Goal: Transaction & Acquisition: Purchase product/service

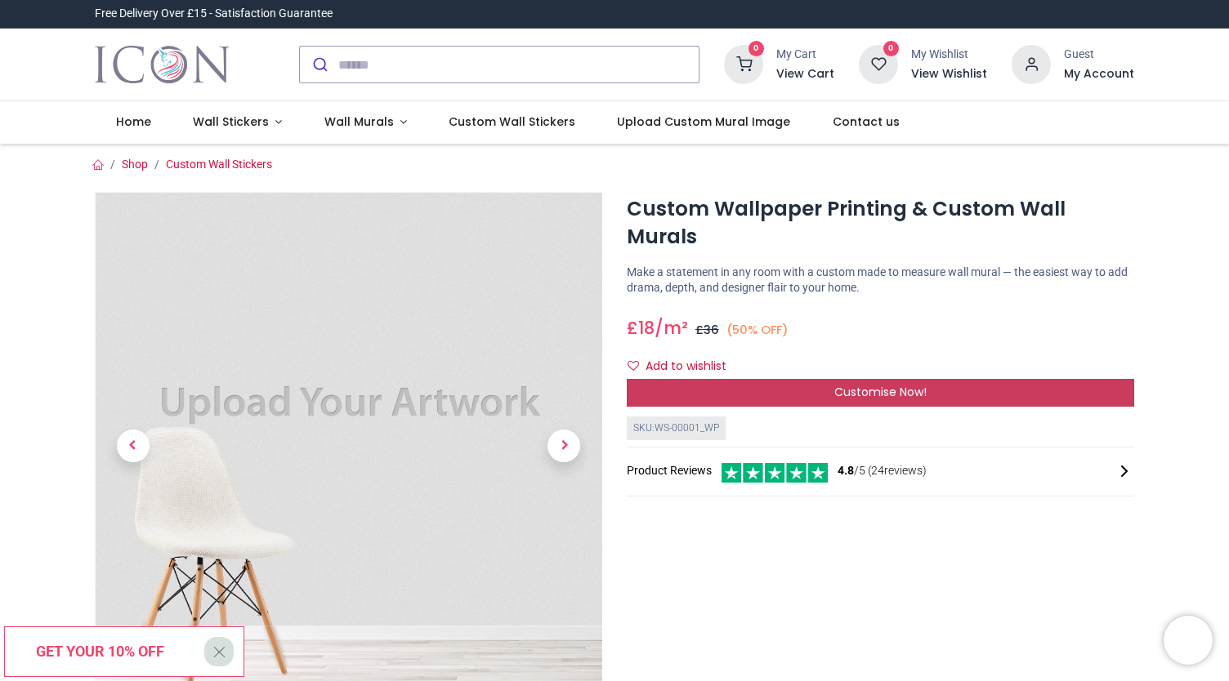
click at [758, 379] on div "Customise Now!" at bounding box center [880, 393] width 507 height 28
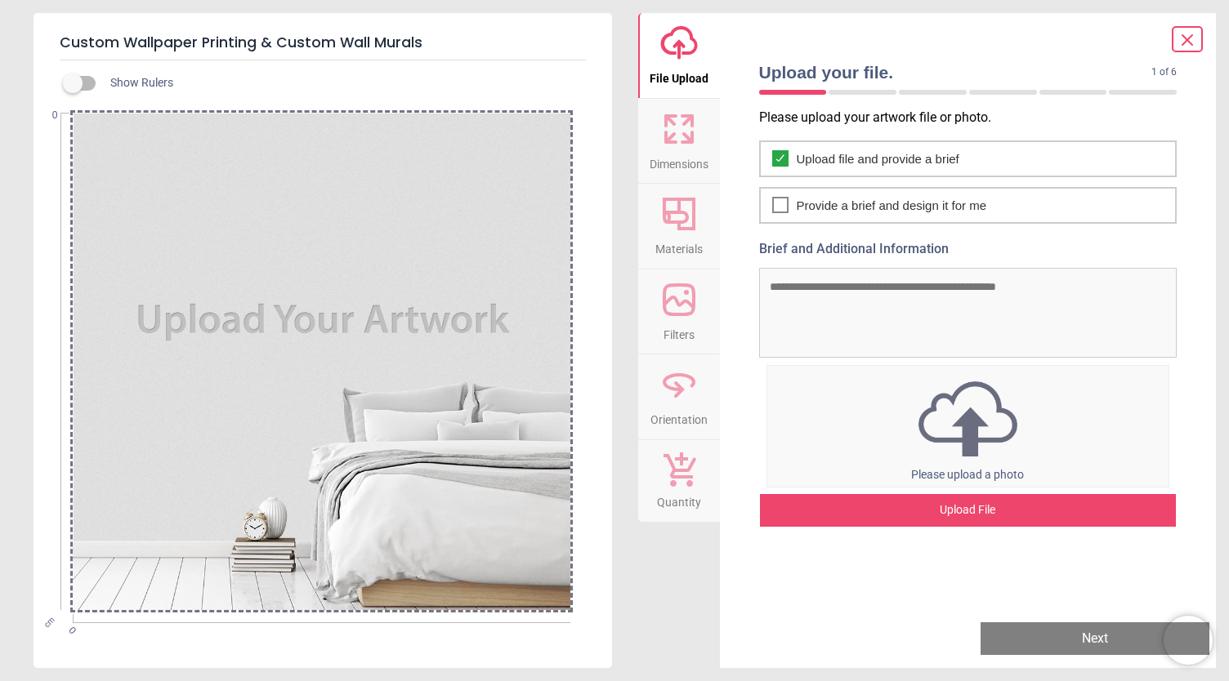
click at [799, 283] on textarea "Brief and Additional Information" at bounding box center [968, 313] width 418 height 90
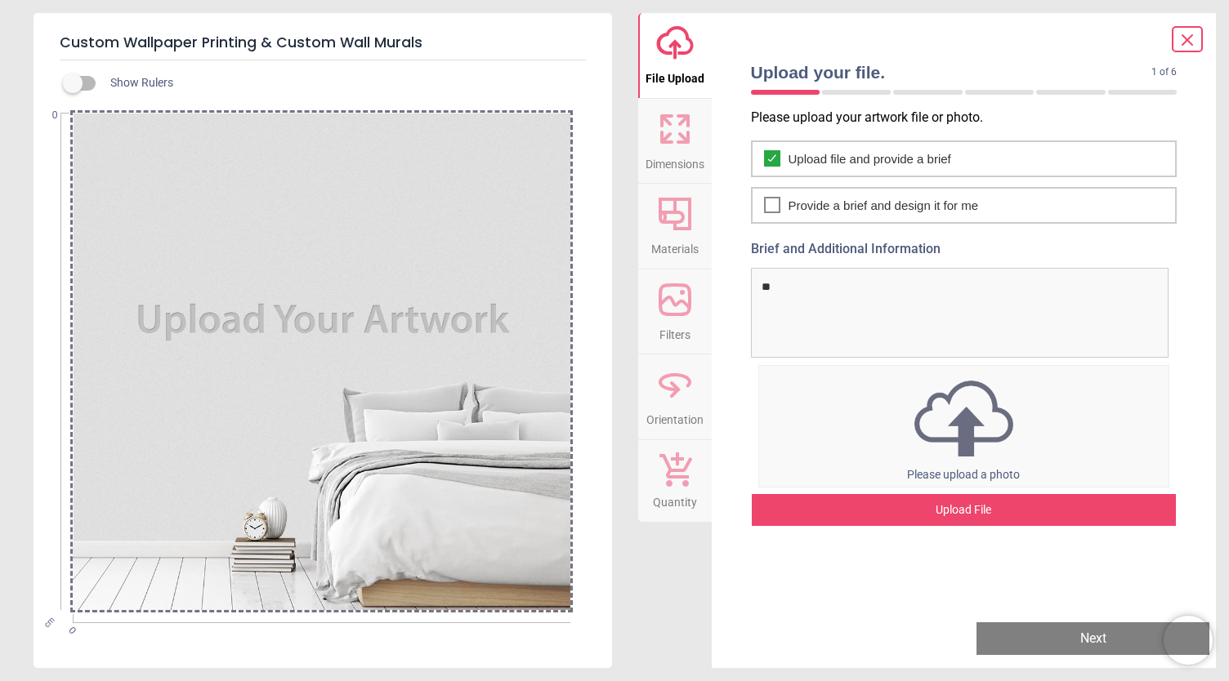
type textarea "*"
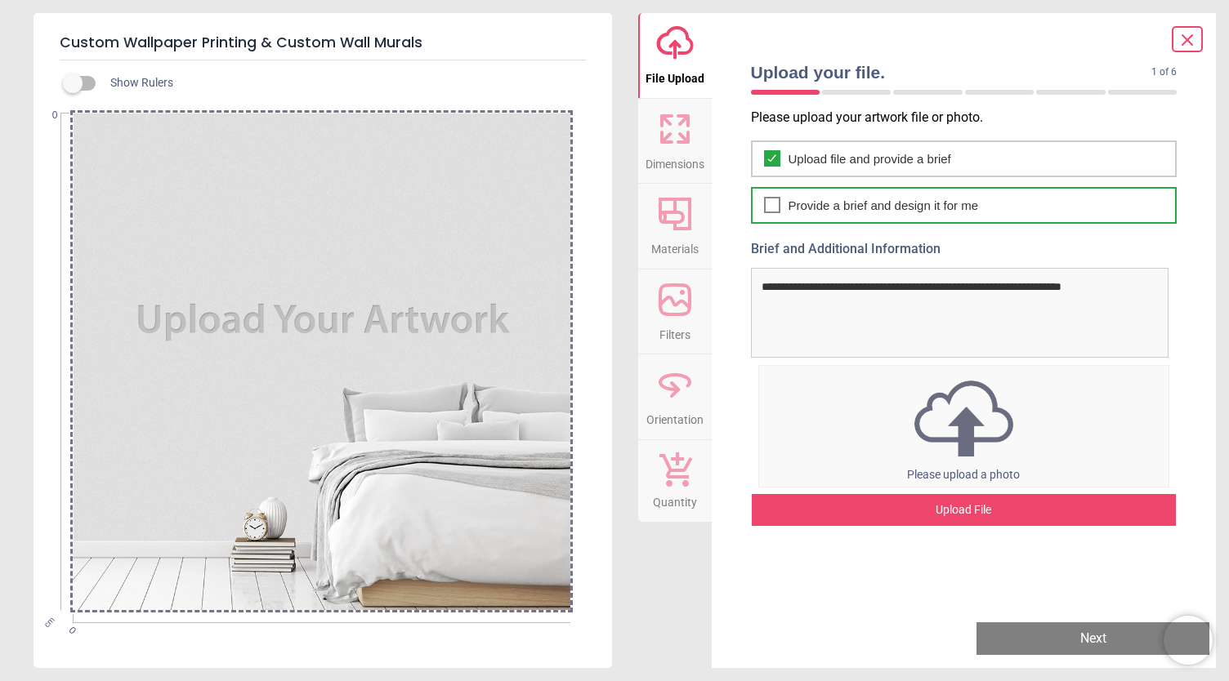
type textarea "**********"
click at [778, 205] on icon at bounding box center [771, 205] width 13 height 20
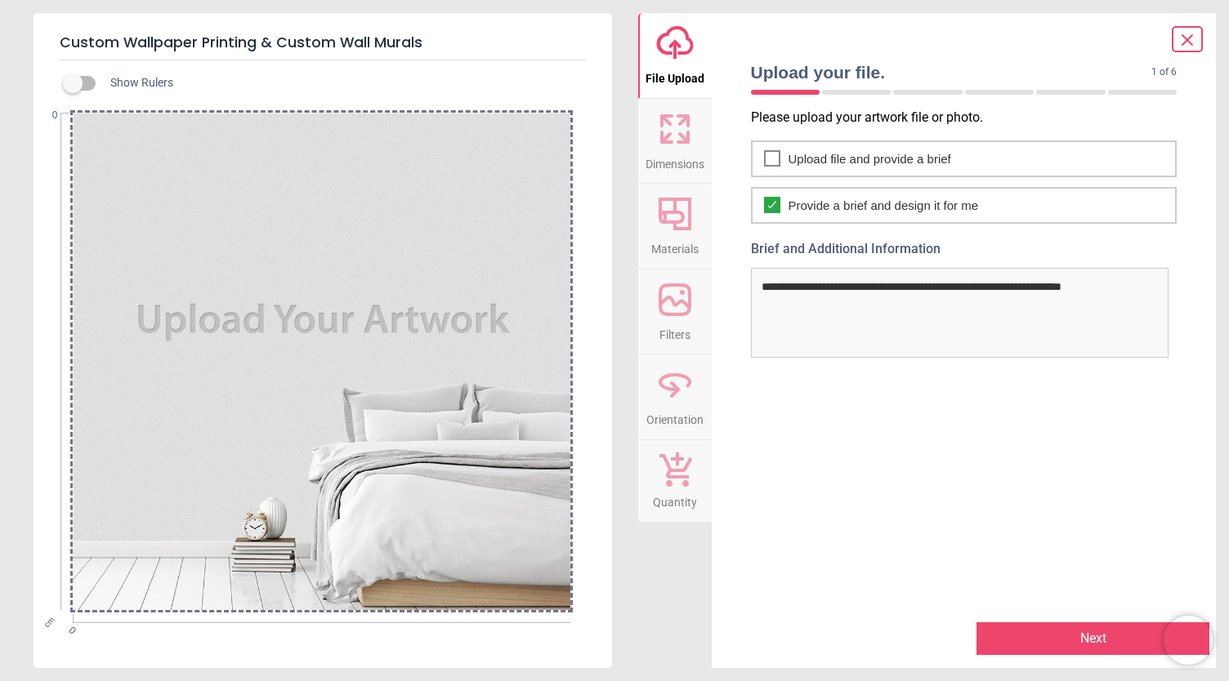
click at [1076, 640] on button "Next" at bounding box center [1092, 638] width 233 height 33
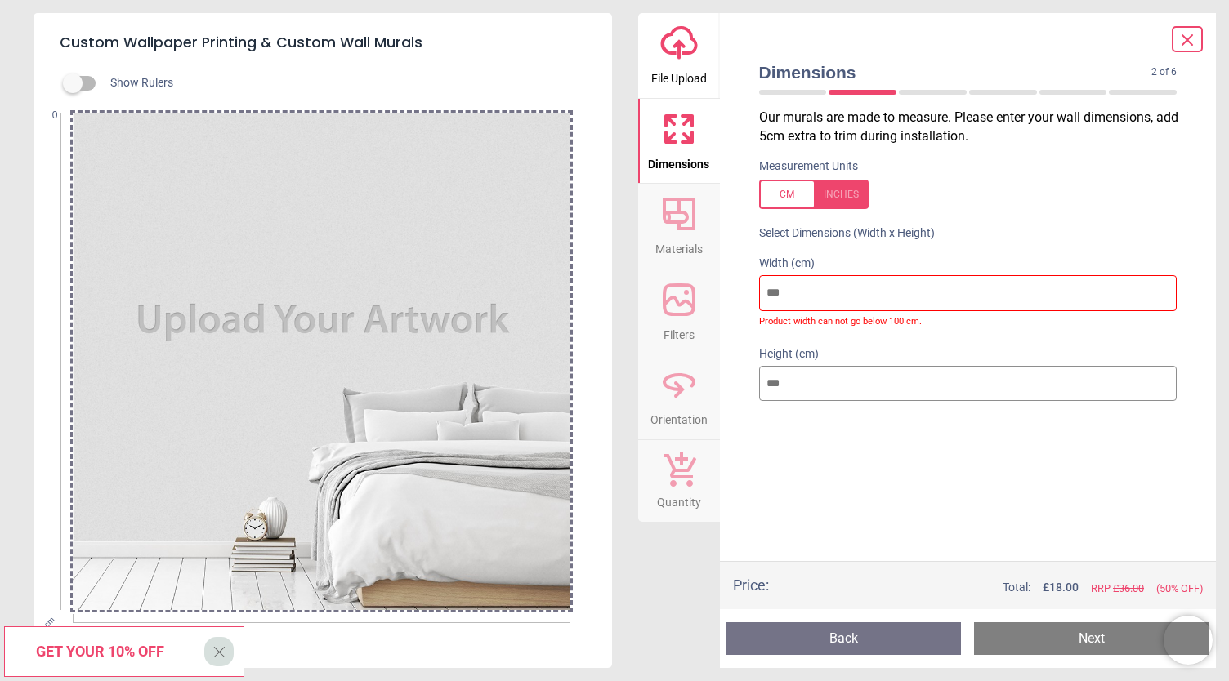
click at [976, 295] on input "number" at bounding box center [968, 293] width 418 height 36
click at [1162, 301] on input "number" at bounding box center [968, 293] width 418 height 36
type input "*"
click at [1162, 288] on input "*" at bounding box center [968, 293] width 418 height 36
type input "***"
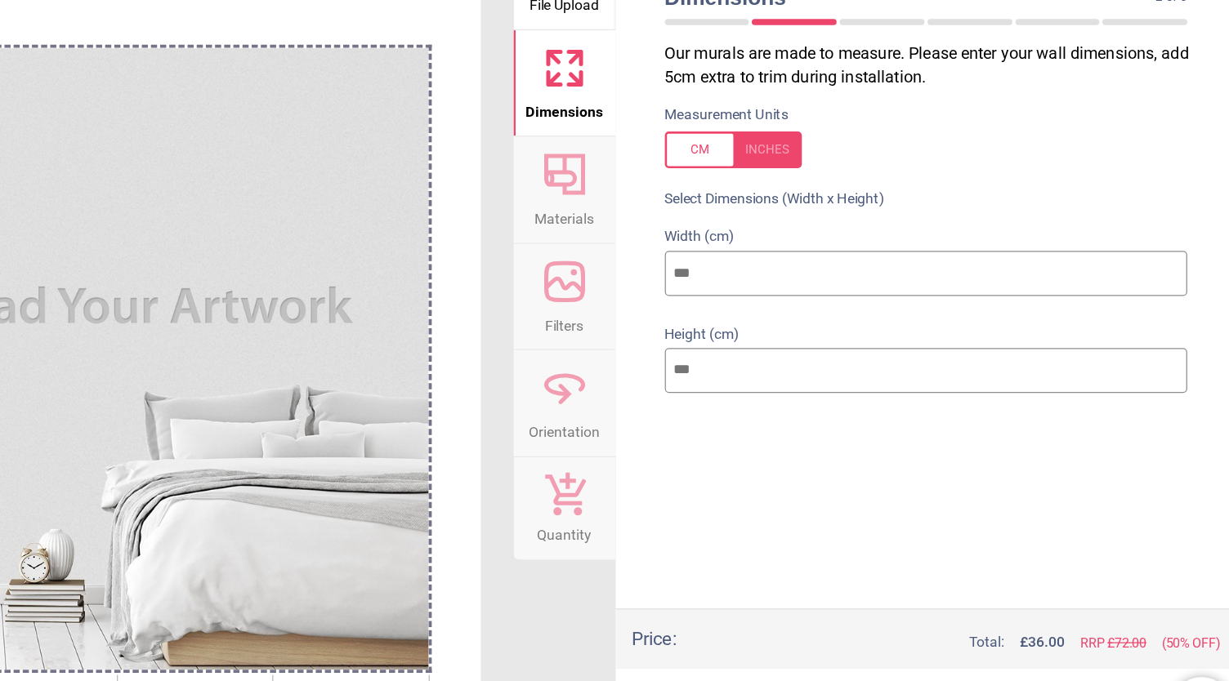
click at [843, 368] on input "number" at bounding box center [968, 371] width 418 height 36
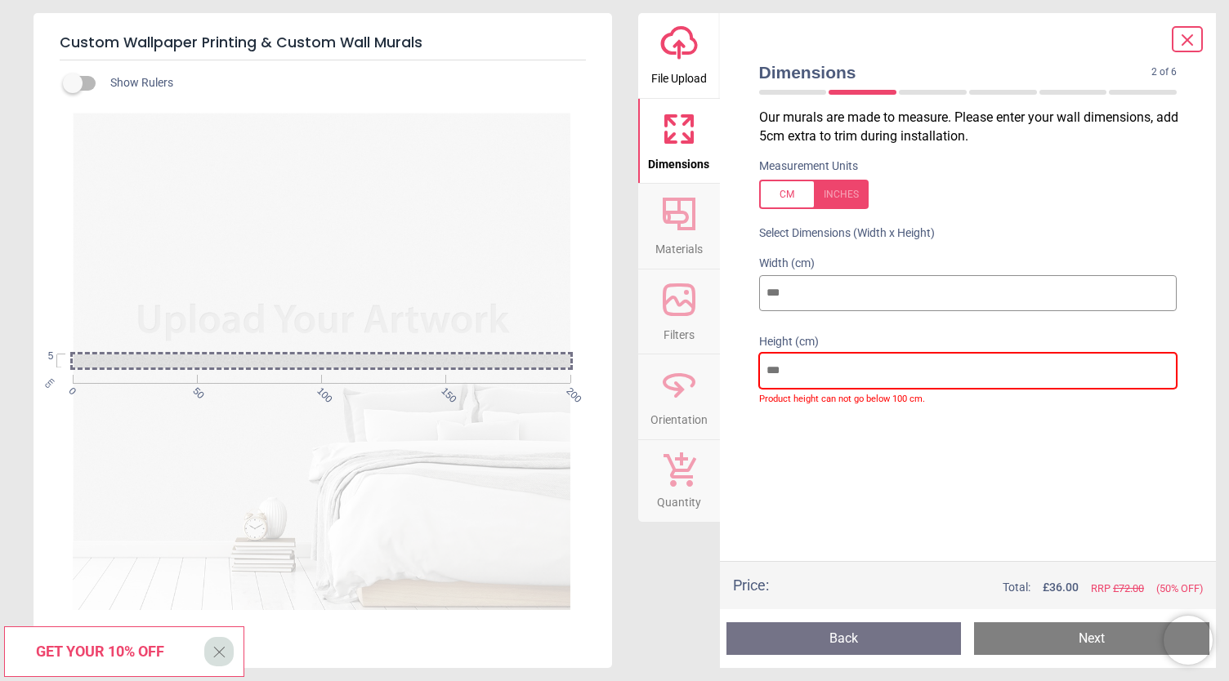
type input "*"
click at [1055, 634] on button "Next" at bounding box center [1091, 638] width 235 height 33
click at [815, 373] on input "*" at bounding box center [968, 372] width 418 height 38
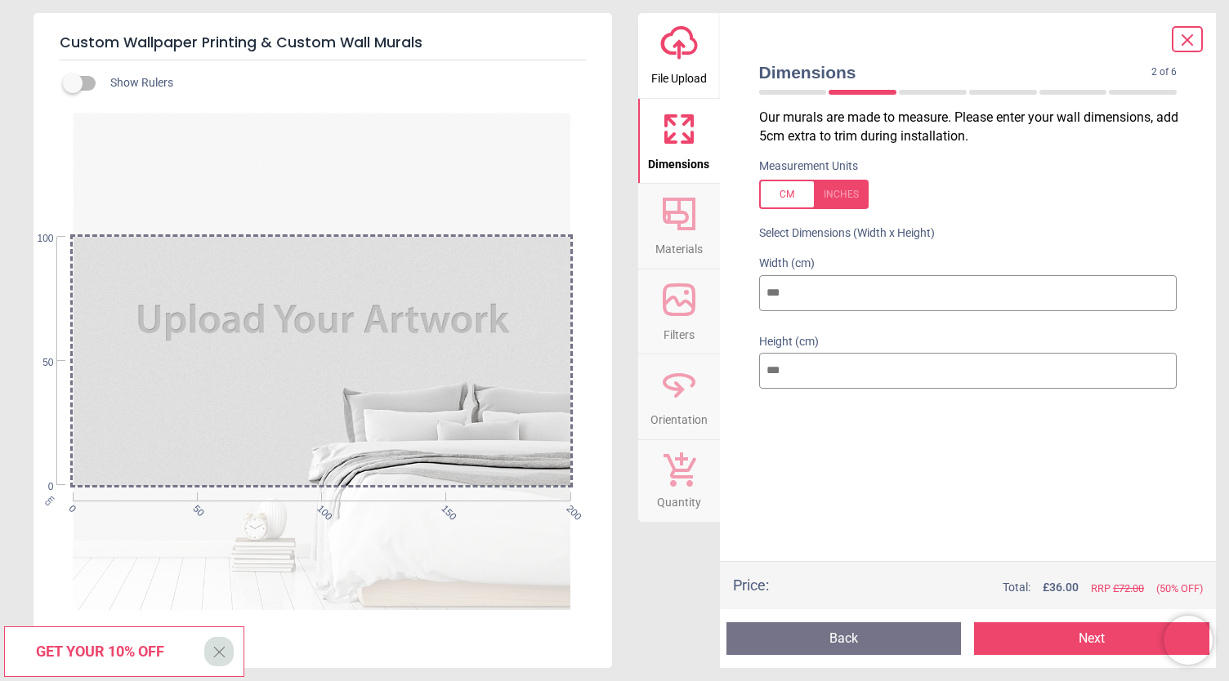
type input "***"
click at [1018, 633] on button "Next" at bounding box center [1091, 638] width 235 height 33
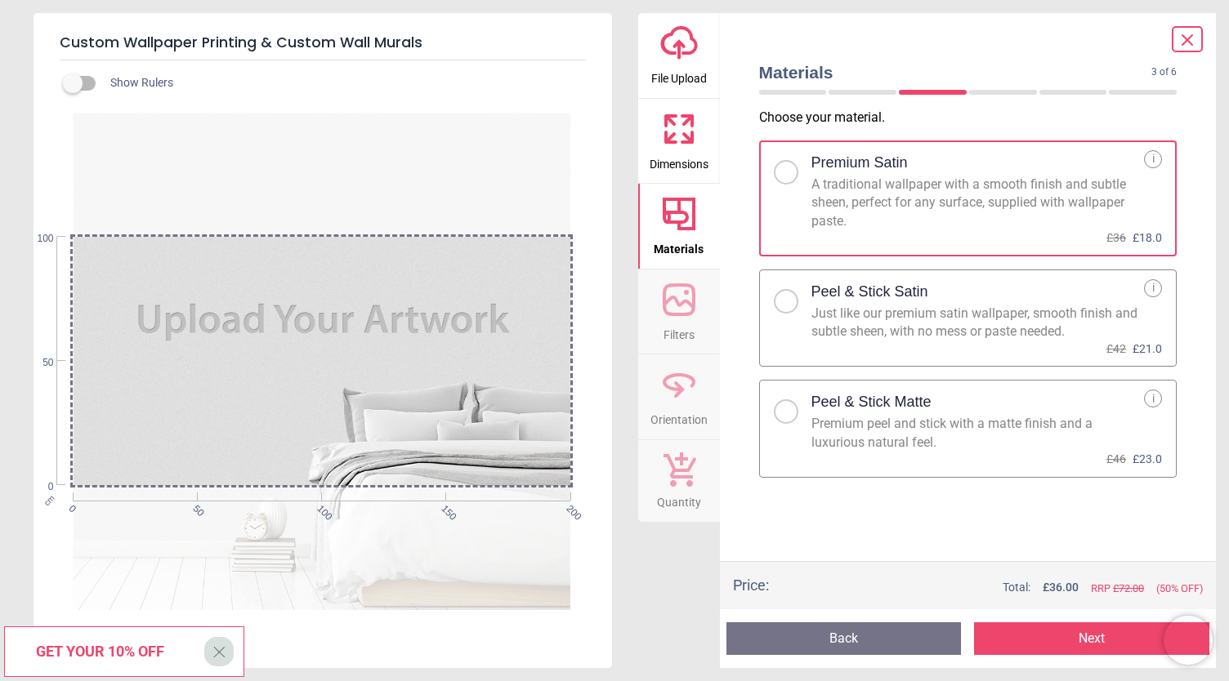
click at [1060, 640] on button "Next" at bounding box center [1091, 638] width 235 height 33
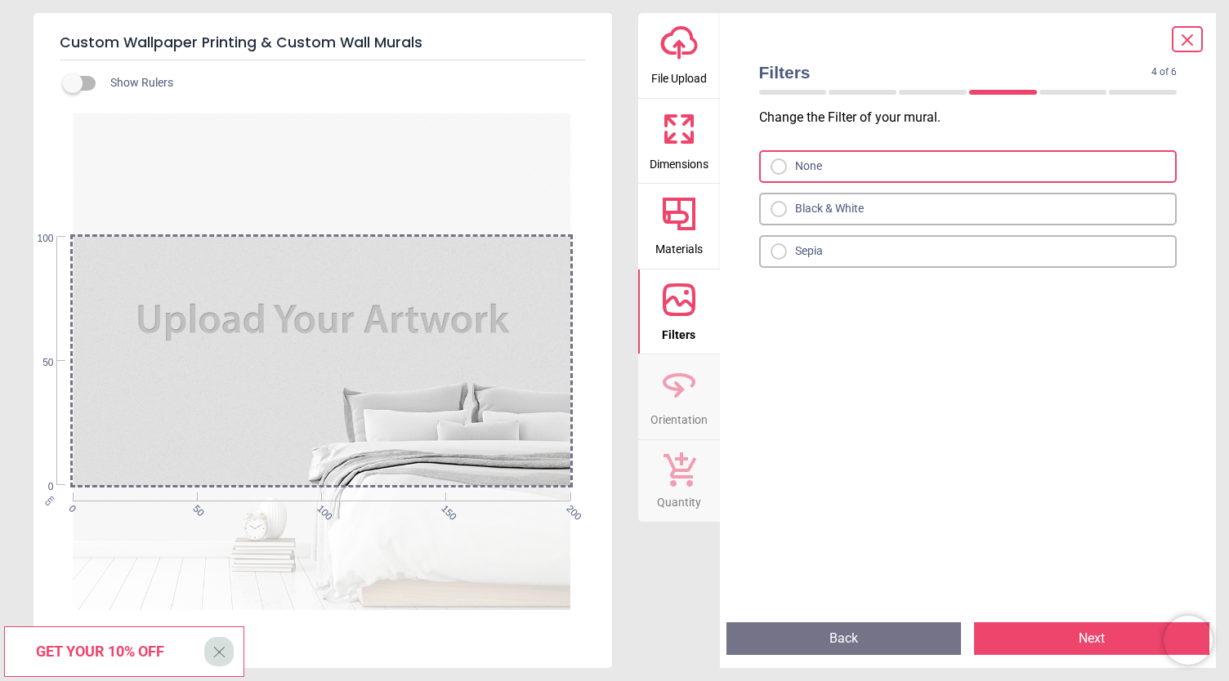
click at [784, 211] on div at bounding box center [778, 209] width 16 height 16
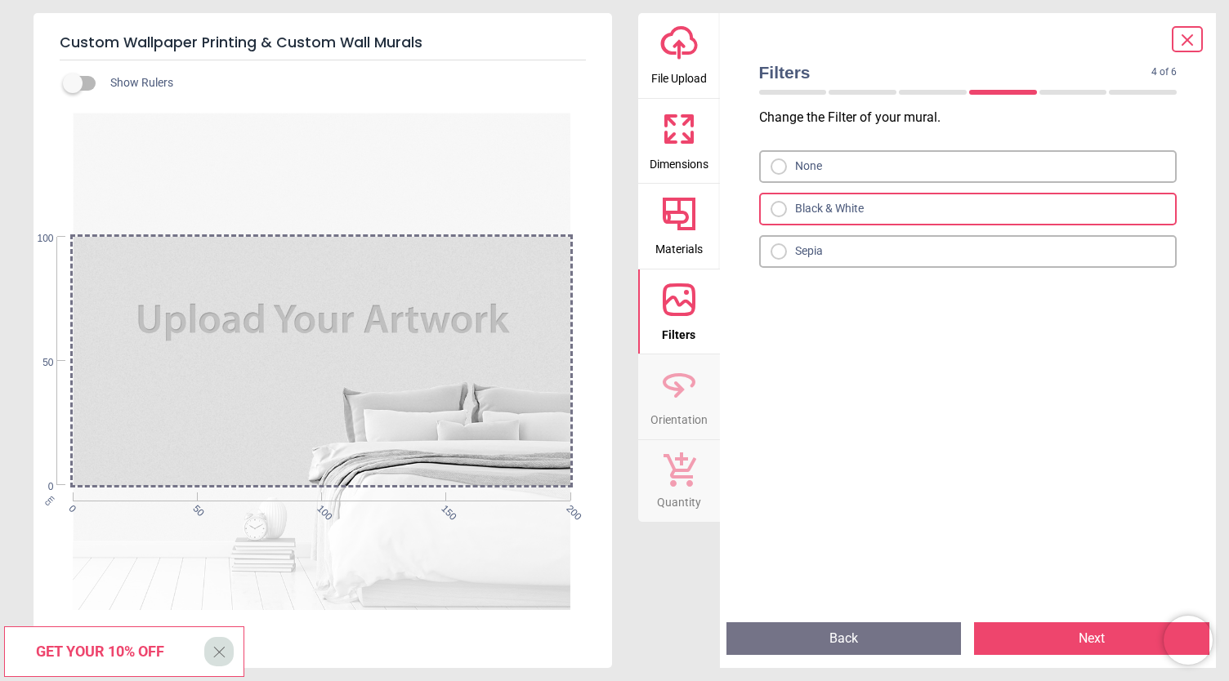
click at [1086, 644] on button "Next" at bounding box center [1091, 638] width 235 height 33
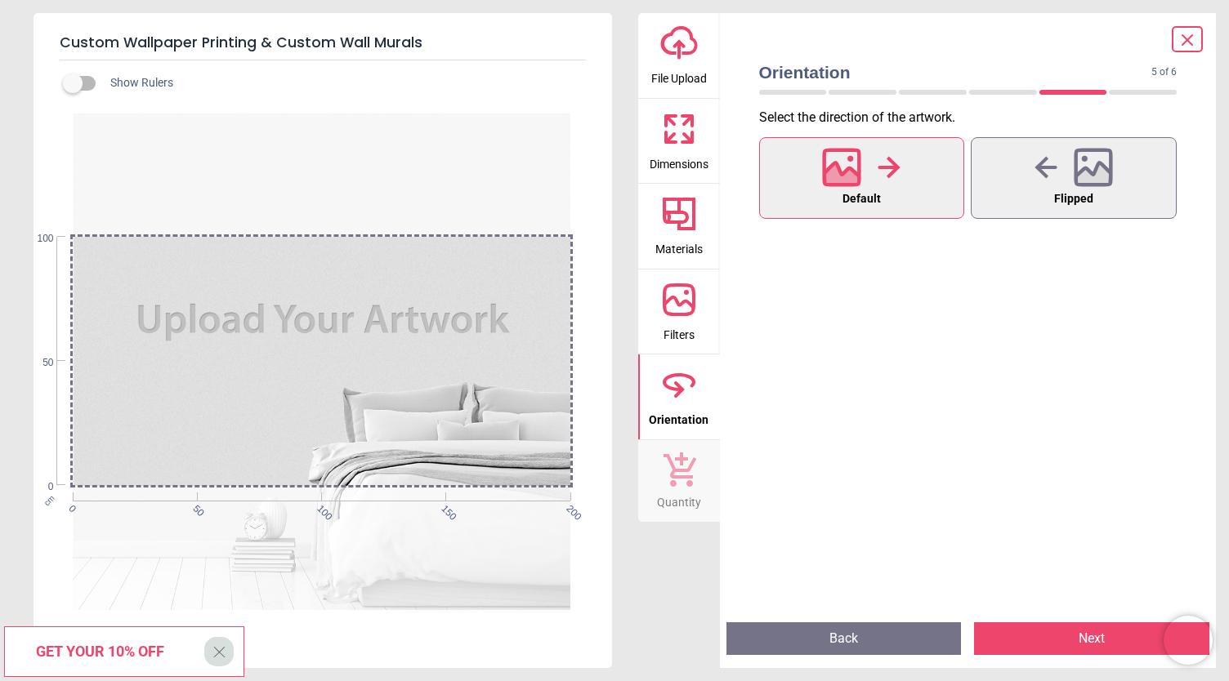
click at [850, 169] on icon at bounding box center [841, 177] width 35 height 29
click at [1060, 635] on button "Next" at bounding box center [1091, 638] width 235 height 33
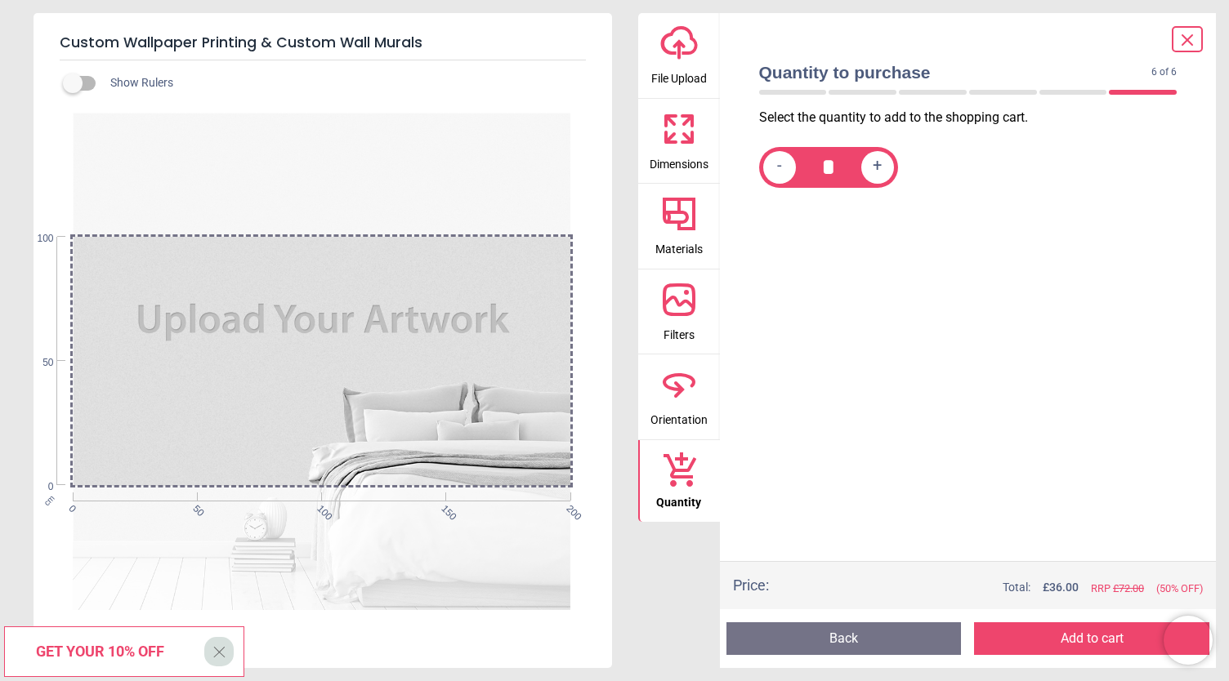
click at [1060, 635] on button "Add to cart" at bounding box center [1091, 638] width 235 height 33
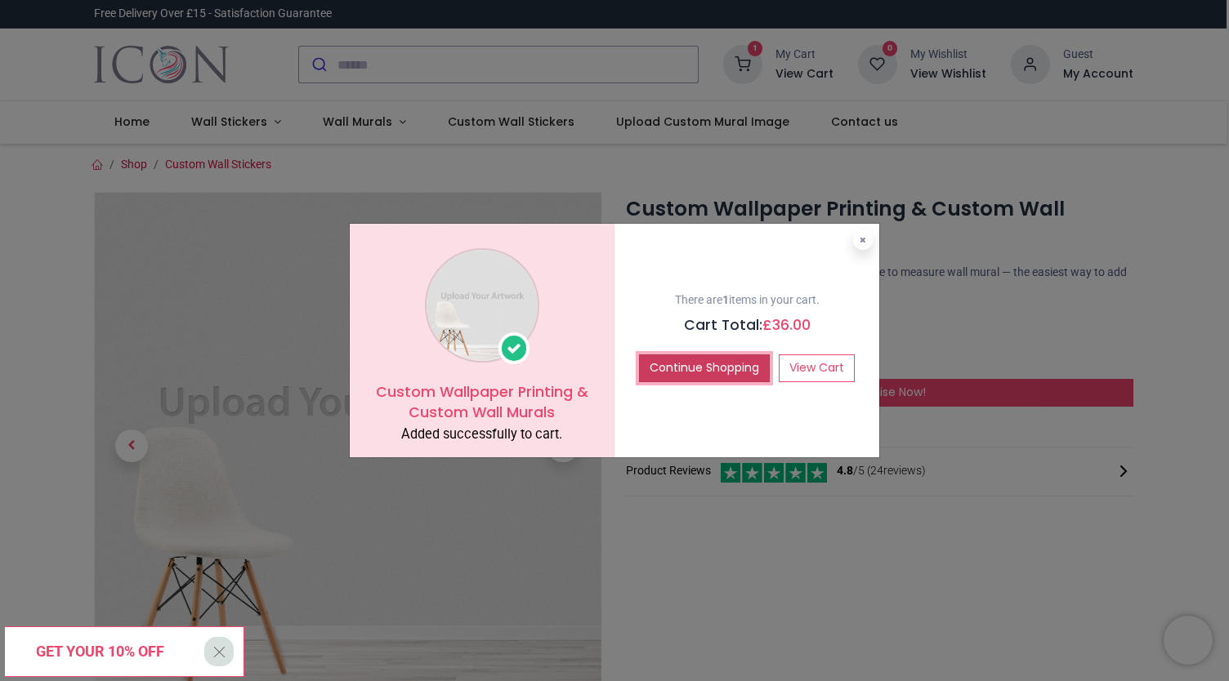
click at [671, 355] on button "Continue Shopping" at bounding box center [704, 369] width 131 height 28
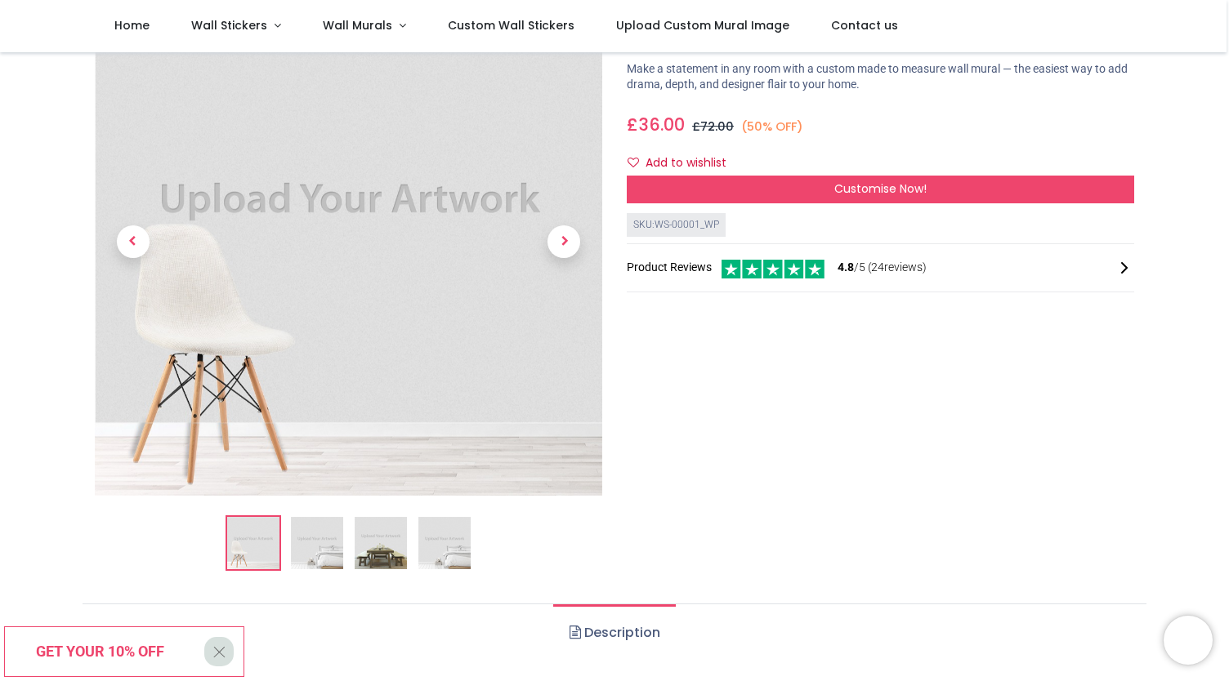
scroll to position [119, 0]
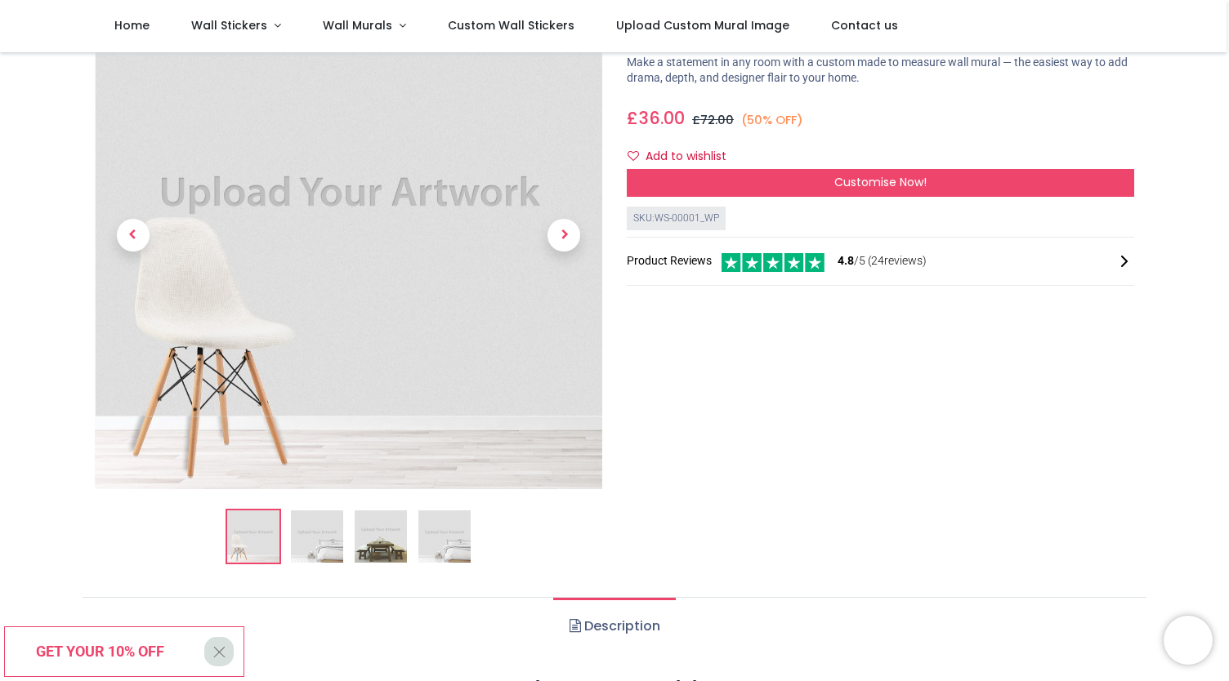
click at [320, 534] on img at bounding box center [317, 537] width 52 height 52
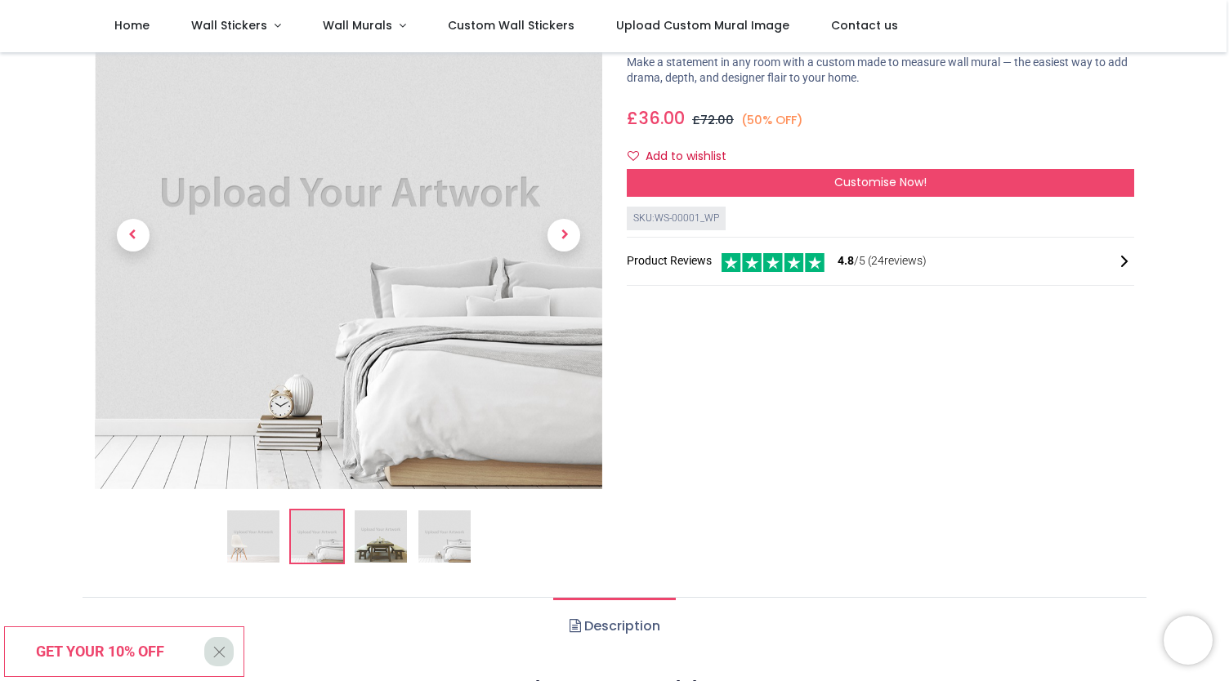
click at [366, 535] on img at bounding box center [381, 537] width 52 height 52
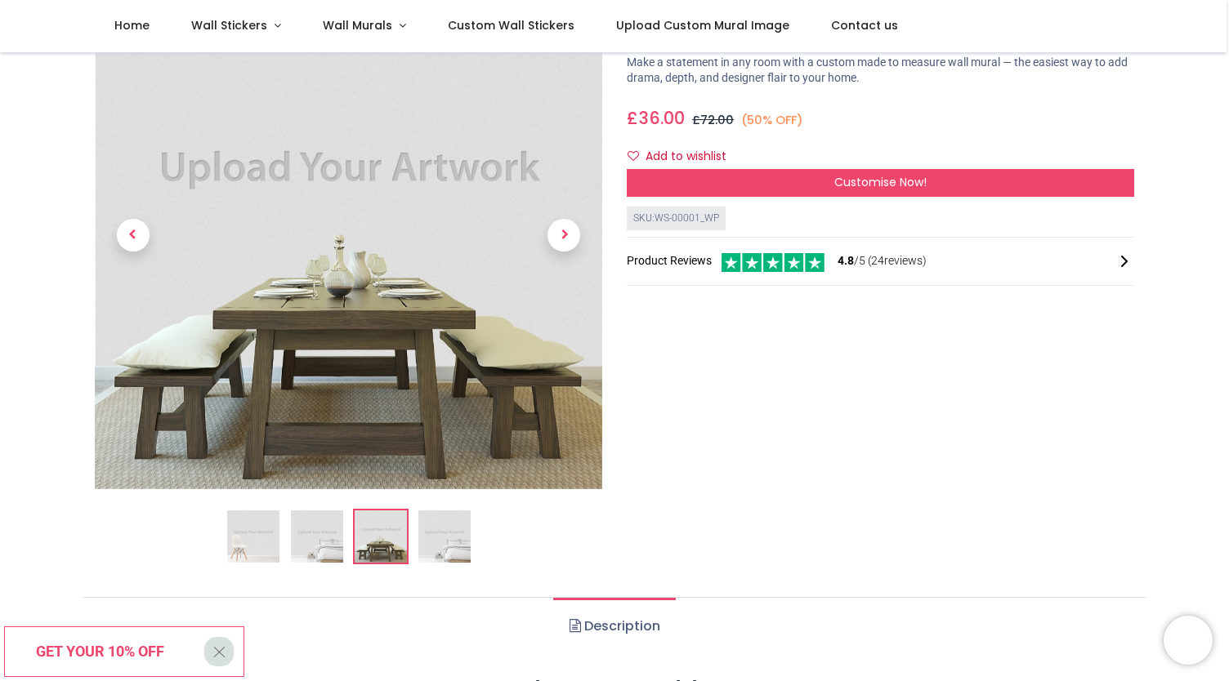
click at [453, 529] on img at bounding box center [444, 537] width 52 height 52
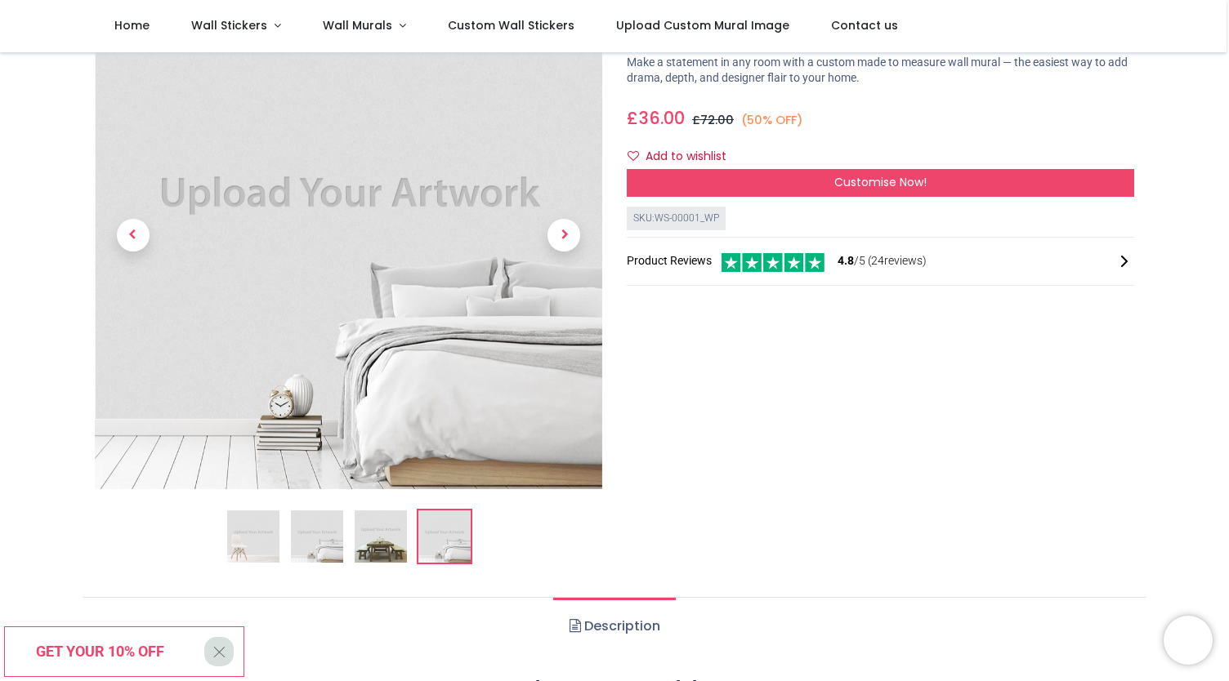
scroll to position [87, 0]
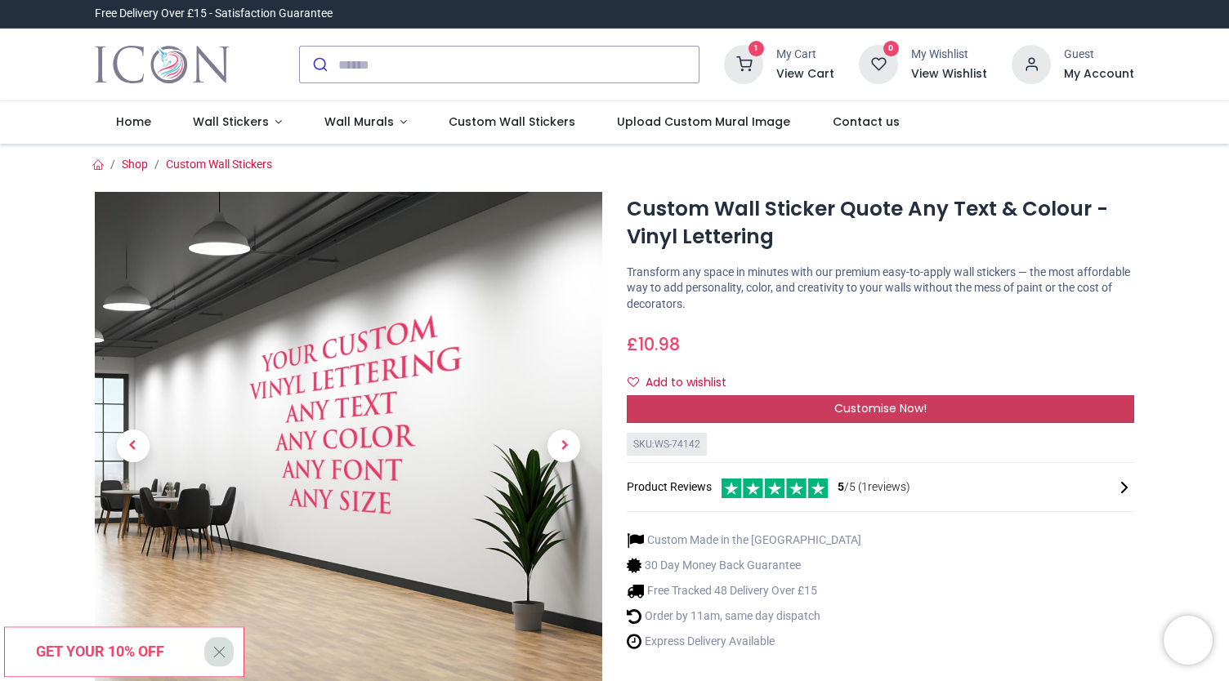
click at [753, 413] on div "Customise Now!" at bounding box center [880, 409] width 507 height 28
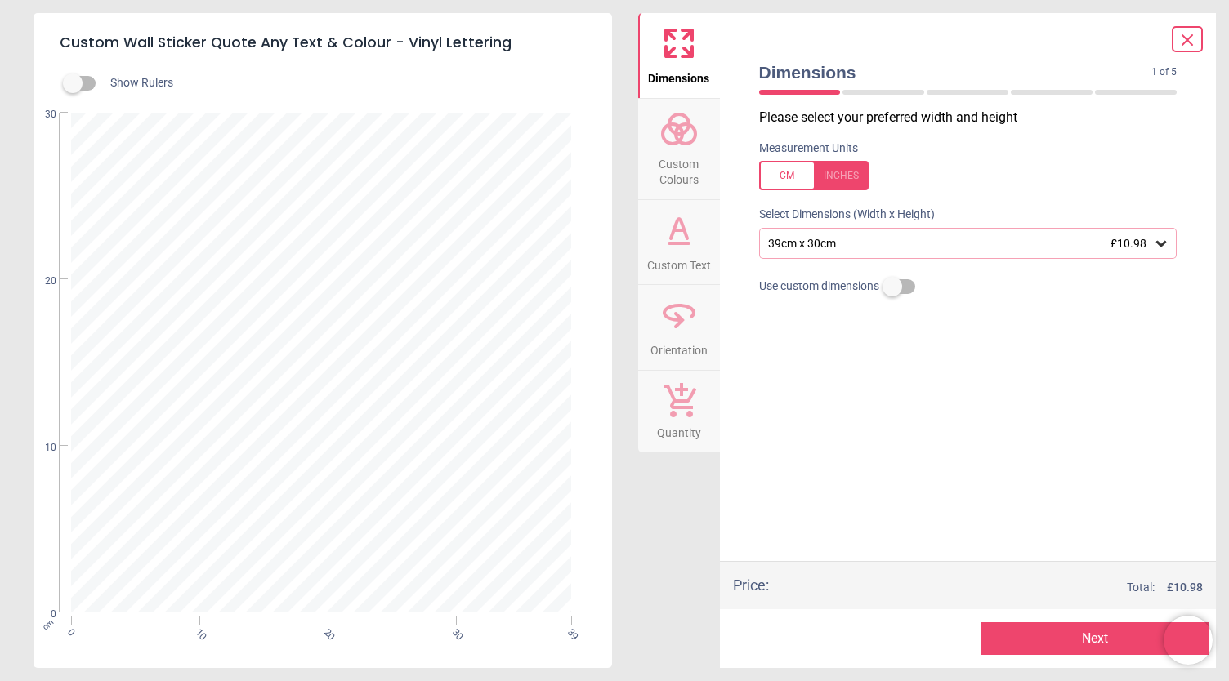
click at [374, 323] on div at bounding box center [322, 363] width 496 height 496
click at [1066, 260] on div "Please select your preferred width and height Measurement Units Select Dimensio…" at bounding box center [968, 335] width 444 height 453
click at [1160, 252] on div "39cm x 30cm £10.98" at bounding box center [968, 243] width 418 height 31
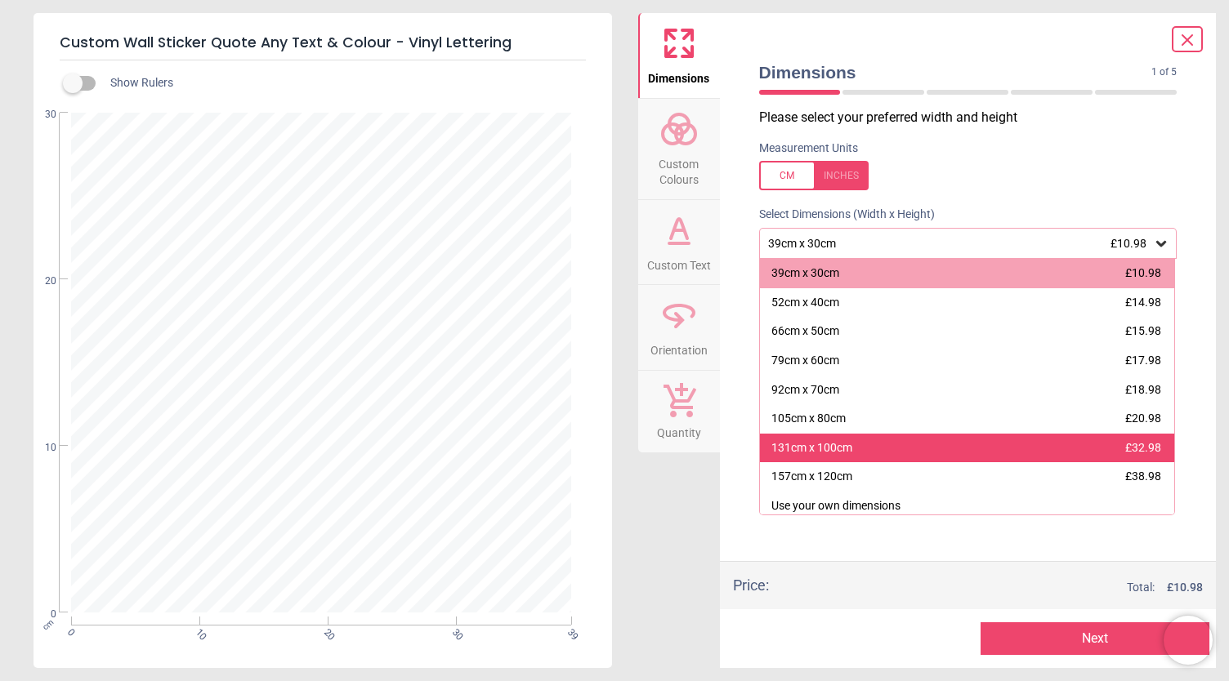
click at [1098, 439] on div "131cm x 100cm £32.98" at bounding box center [967, 448] width 415 height 29
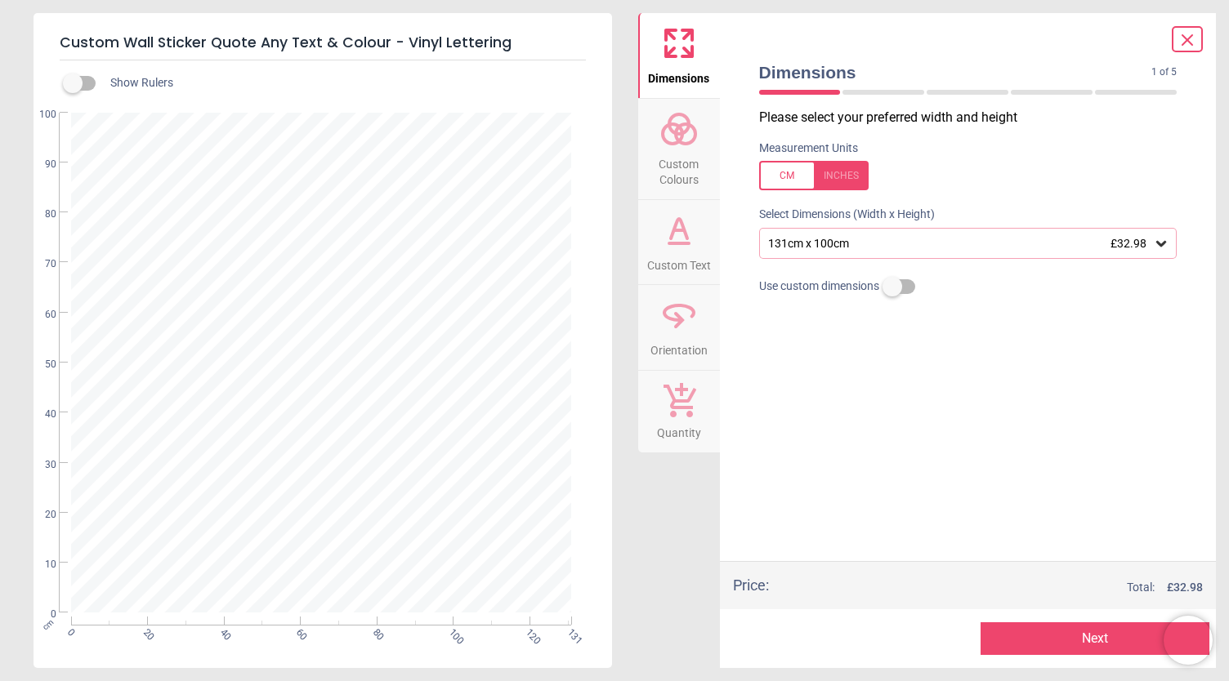
click at [1134, 641] on button "Next" at bounding box center [1094, 638] width 229 height 33
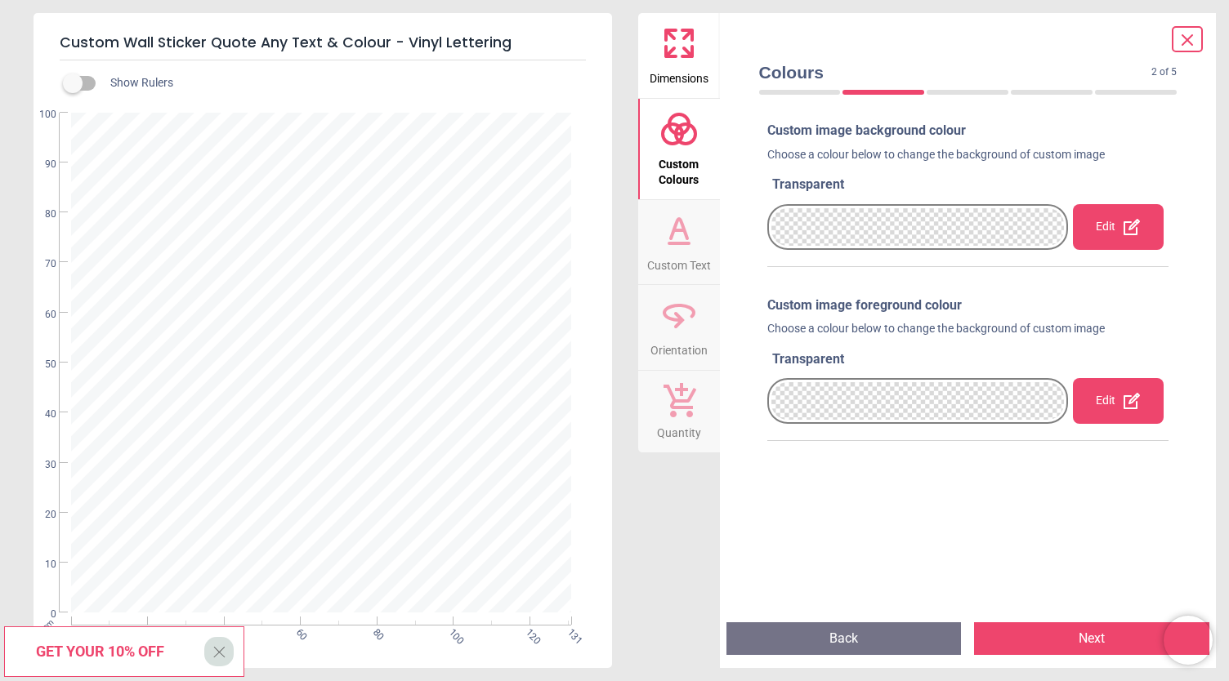
click at [1107, 239] on div "Edit" at bounding box center [1118, 227] width 91 height 46
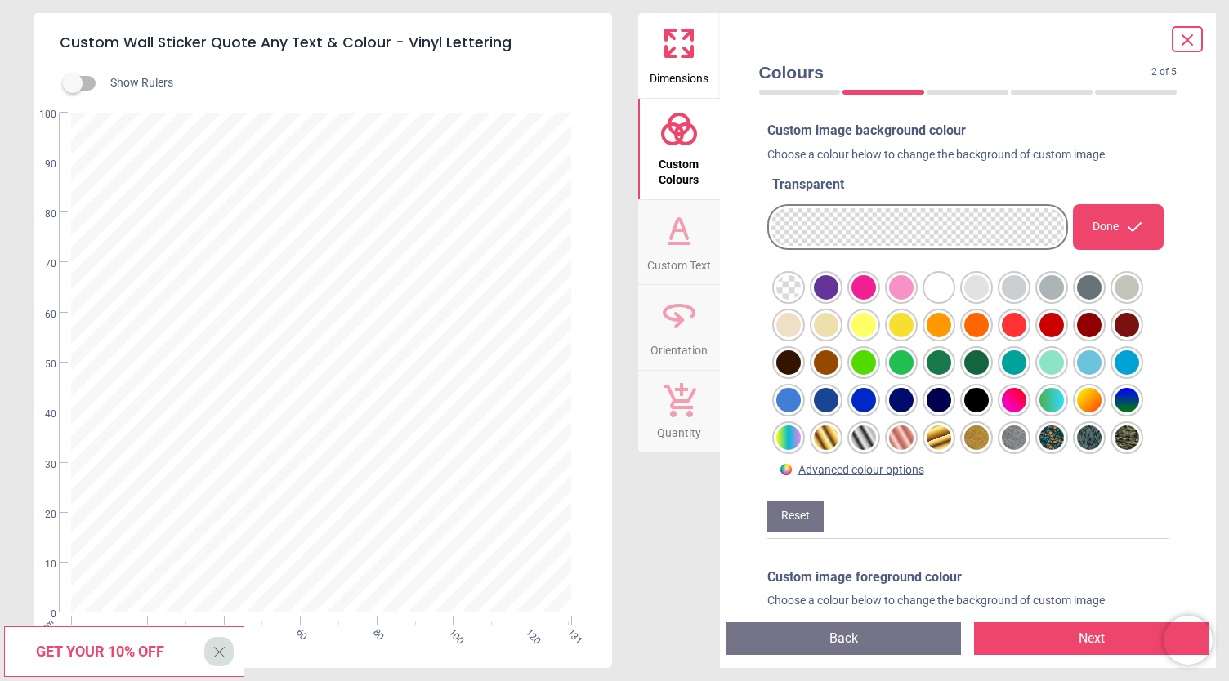
click at [801, 300] on div at bounding box center [788, 287] width 25 height 25
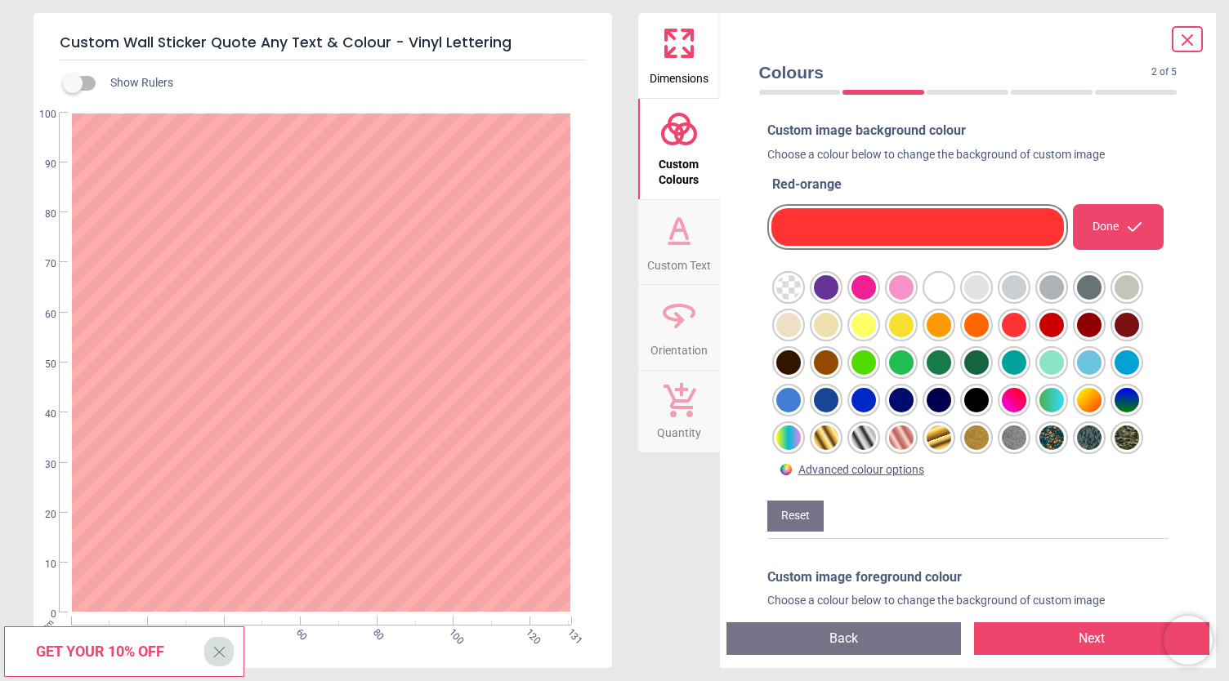
click at [801, 284] on div at bounding box center [788, 287] width 25 height 25
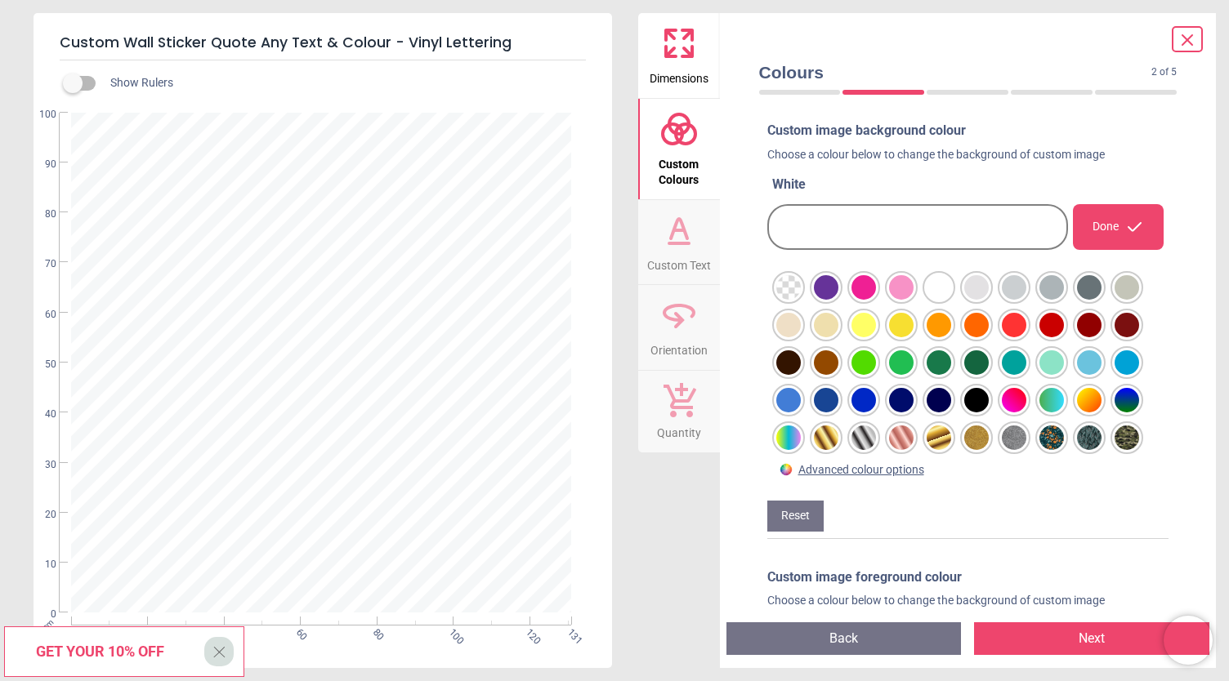
click at [792, 285] on div at bounding box center [788, 287] width 25 height 25
click at [1028, 645] on button "Next" at bounding box center [1091, 638] width 235 height 33
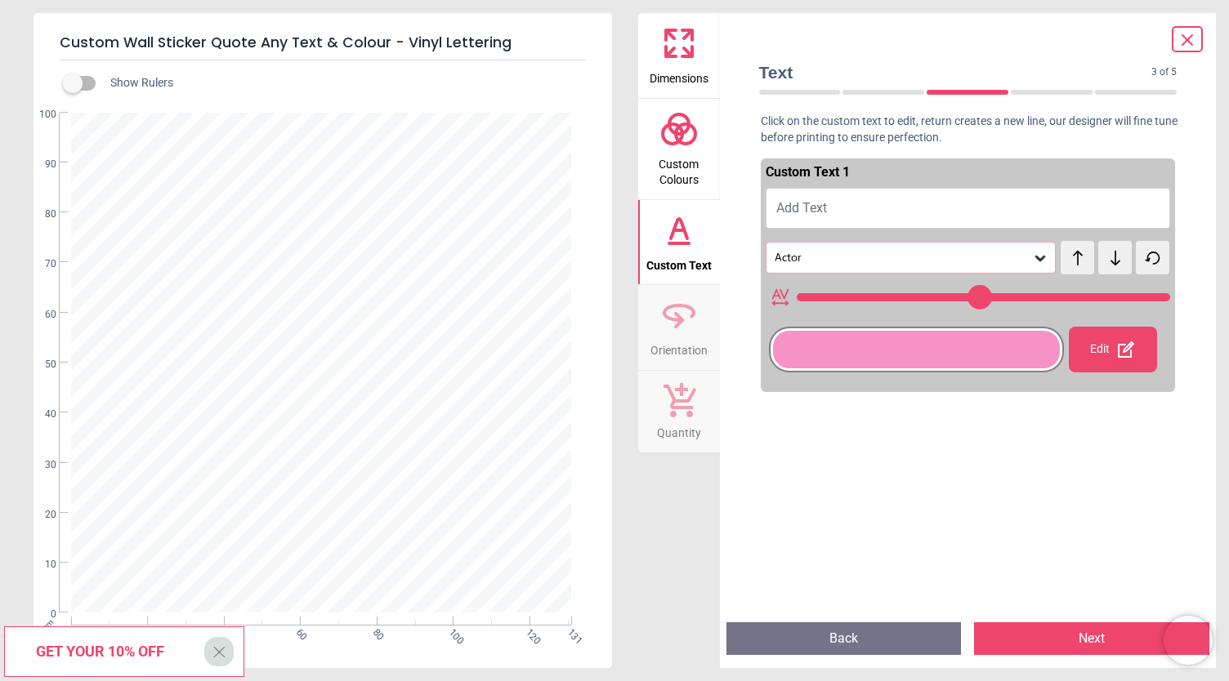
click at [1032, 260] on icon at bounding box center [1040, 258] width 16 height 16
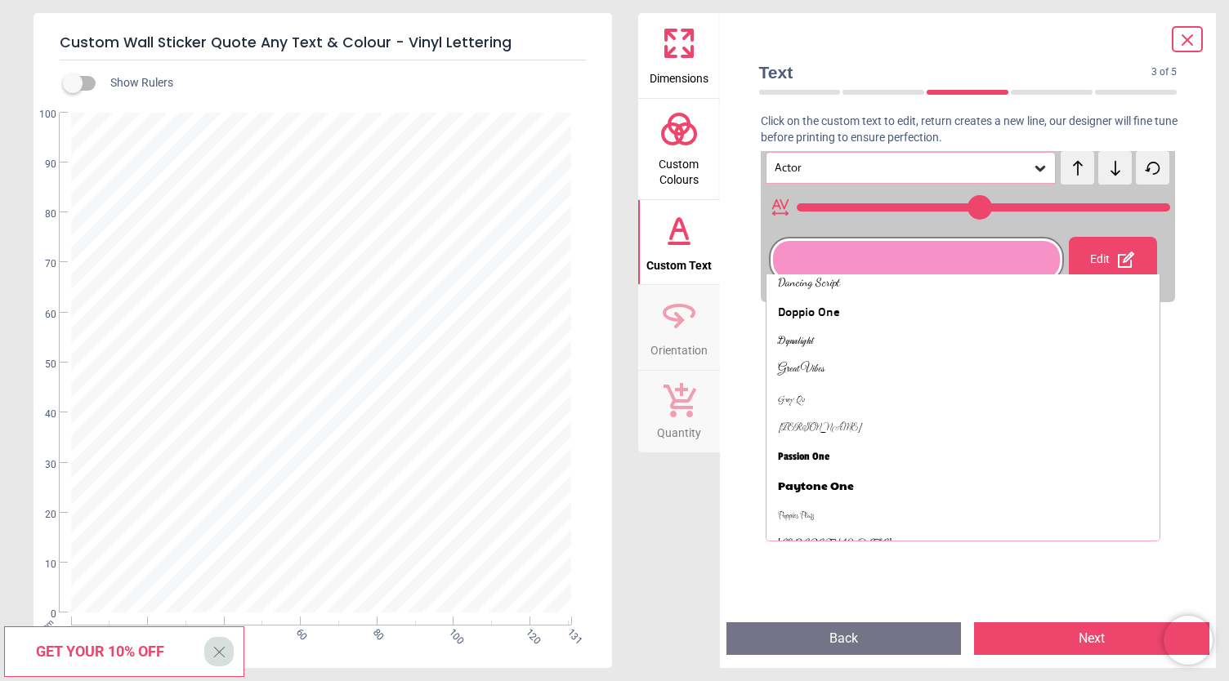
scroll to position [375, 0]
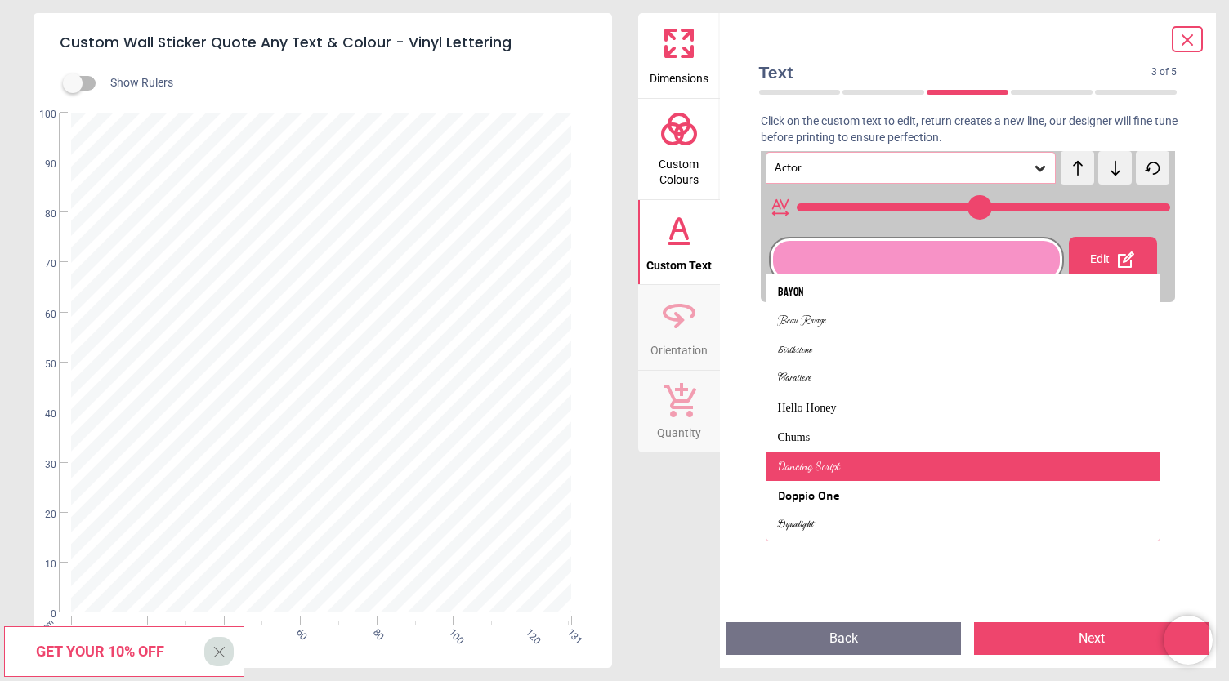
click at [977, 458] on div "Dancing Script" at bounding box center [963, 466] width 394 height 29
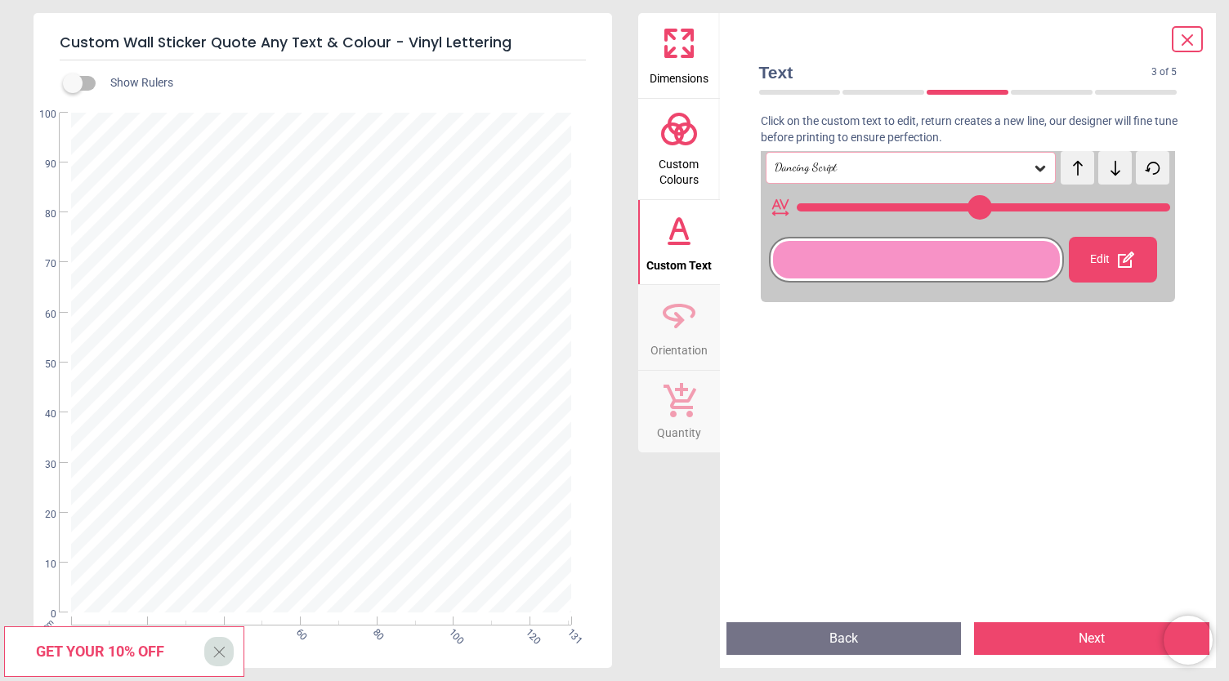
type input "***"
click at [1006, 635] on button "Next" at bounding box center [1091, 638] width 235 height 33
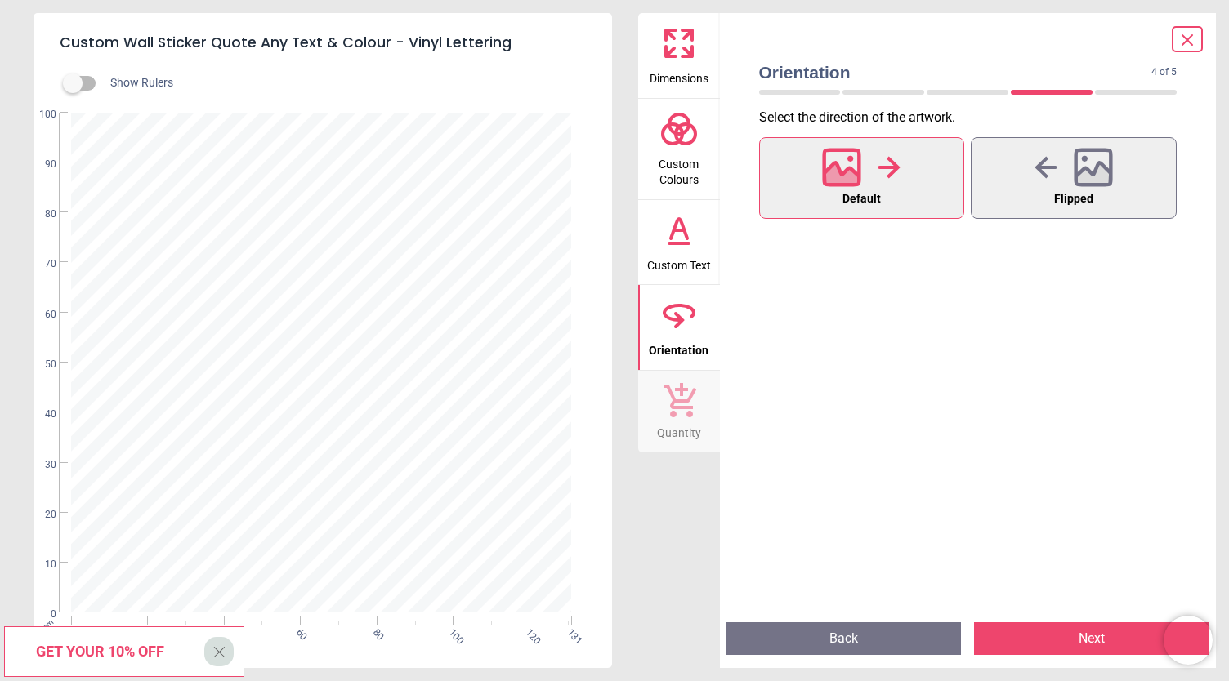
click at [869, 185] on div at bounding box center [861, 167] width 78 height 42
click at [1015, 636] on button "Next" at bounding box center [1091, 638] width 235 height 33
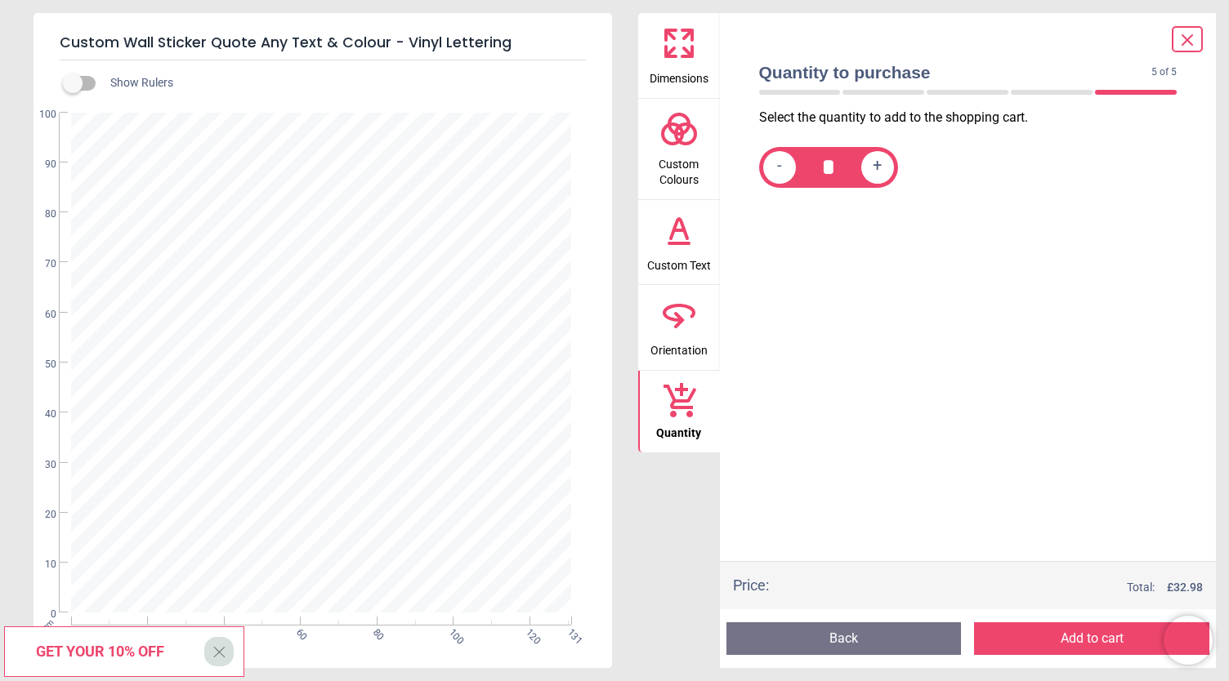
click at [1015, 636] on button "Add to cart" at bounding box center [1091, 638] width 235 height 33
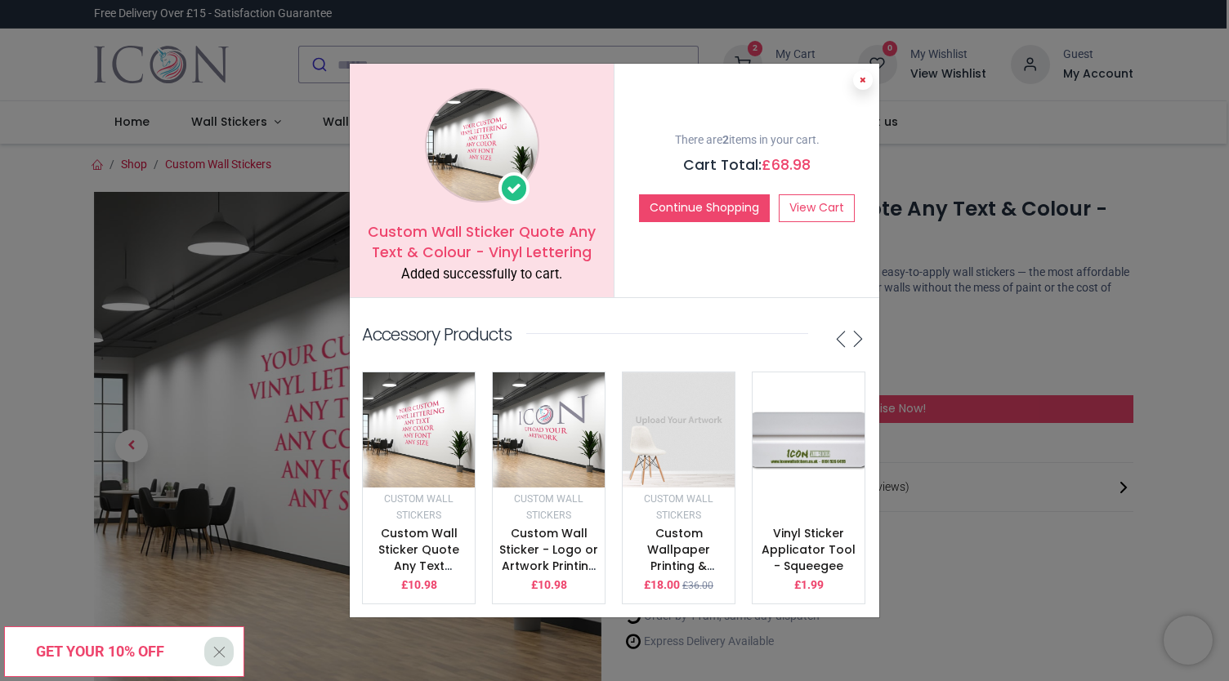
click at [859, 76] on icon at bounding box center [862, 80] width 7 height 8
